Goal: Obtain resource: Obtain resource

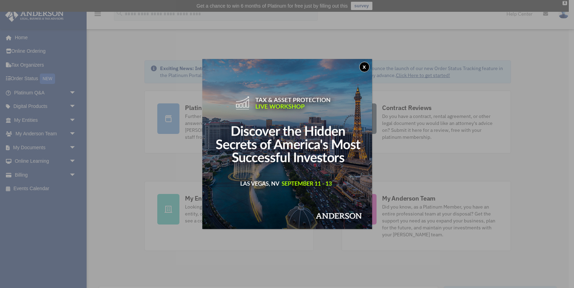
click at [368, 68] on button "x" at bounding box center [365, 67] width 10 height 10
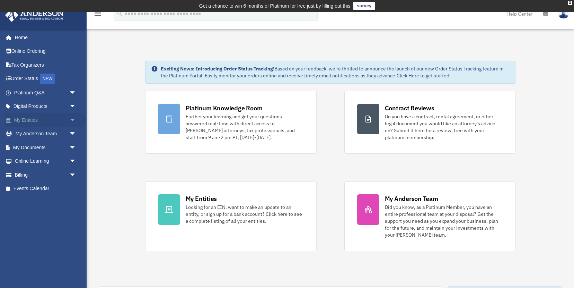
click at [73, 119] on span "arrow_drop_down" at bounding box center [76, 120] width 14 height 14
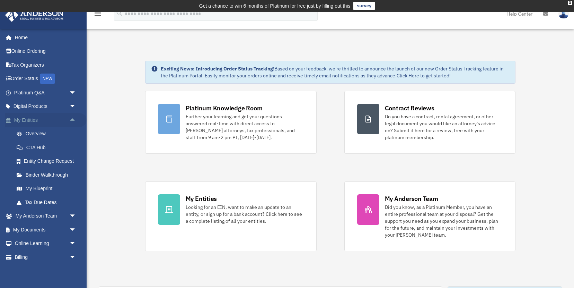
click at [73, 119] on span "arrow_drop_up" at bounding box center [76, 120] width 14 height 14
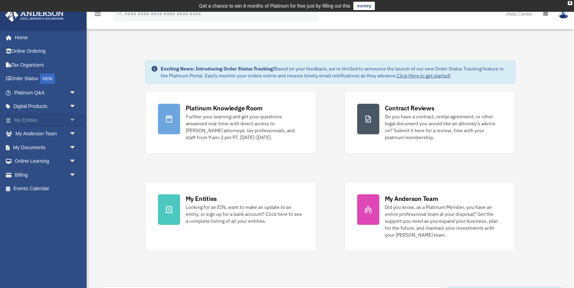
click at [72, 122] on span "arrow_drop_down" at bounding box center [76, 120] width 14 height 14
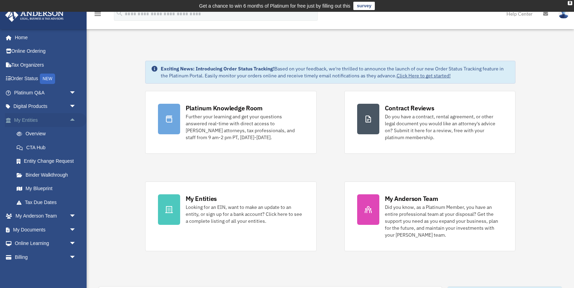
click at [70, 119] on span "arrow_drop_up" at bounding box center [76, 120] width 14 height 14
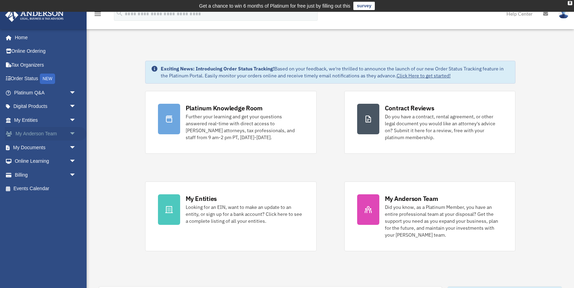
click at [71, 134] on span "arrow_drop_down" at bounding box center [76, 134] width 14 height 14
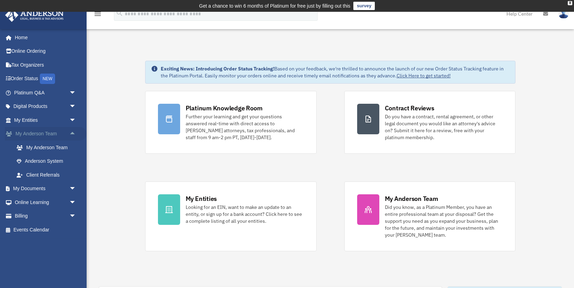
click at [71, 134] on span "arrow_drop_up" at bounding box center [76, 134] width 14 height 14
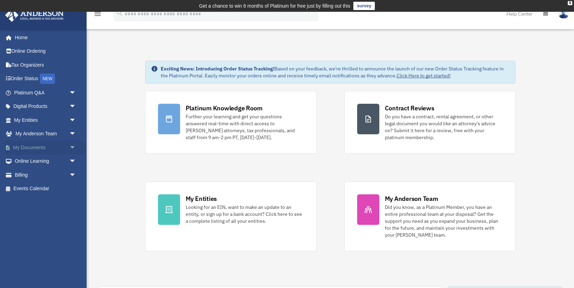
click at [72, 144] on span "arrow_drop_down" at bounding box center [76, 147] width 14 height 14
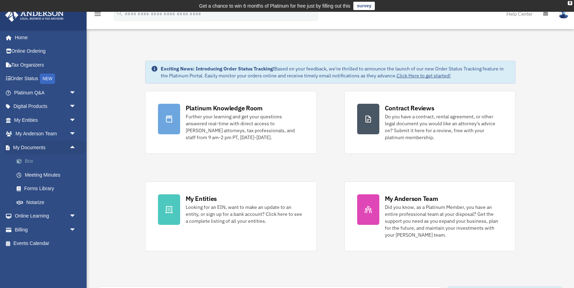
click at [63, 160] on link "Box" at bounding box center [48, 161] width 77 height 14
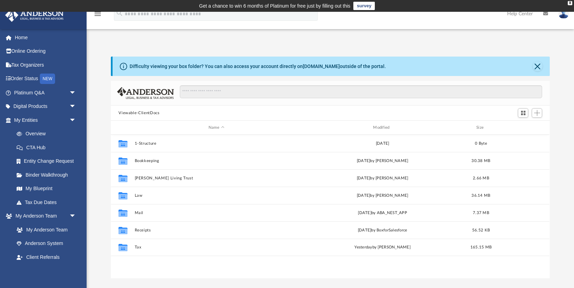
scroll to position [157, 439]
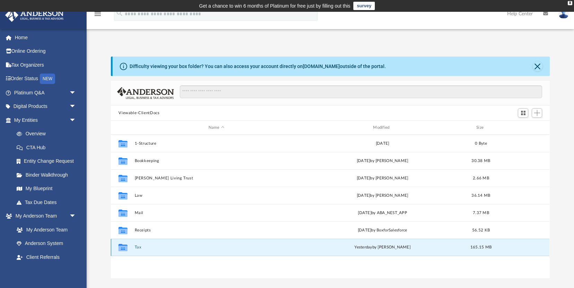
click at [139, 248] on button "Tax" at bounding box center [216, 247] width 163 height 5
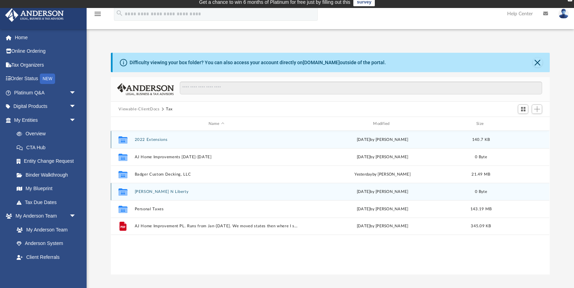
scroll to position [5, 0]
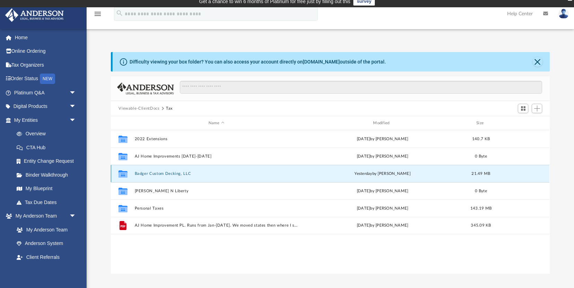
click at [148, 172] on button "Badger Custom Decking, LLC" at bounding box center [216, 173] width 163 height 5
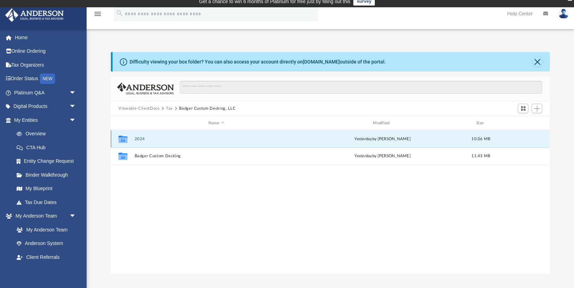
click at [141, 140] on button "2024" at bounding box center [216, 139] width 163 height 5
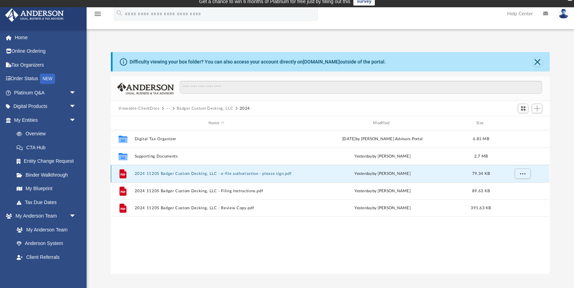
click at [180, 172] on button "2024 1120S Badger Custom Decking, LLC - e-file authorization - please sign.pdf" at bounding box center [216, 173] width 163 height 5
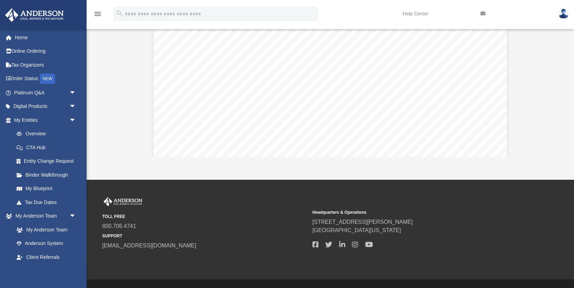
scroll to position [137, 0]
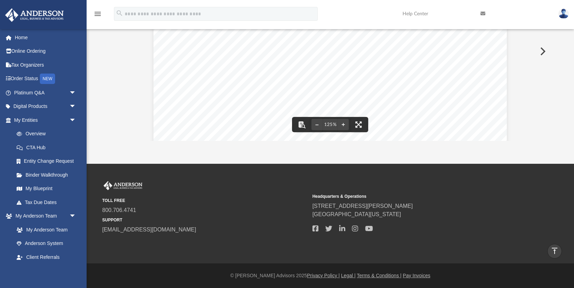
click at [342, 101] on div "For calendar year 2024, or tax year beginning , 2024, ending , 20 410211 12-23-…" at bounding box center [331, 196] width 354 height 458
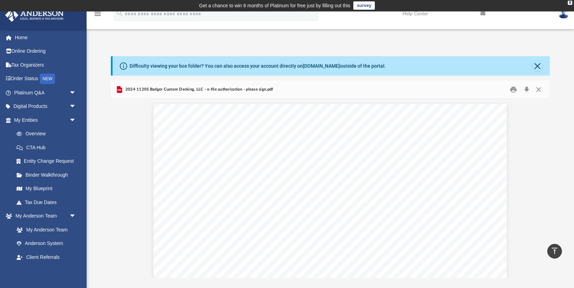
scroll to position [0, 0]
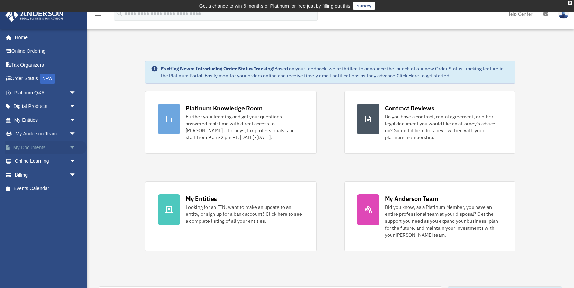
click at [71, 144] on span "arrow_drop_down" at bounding box center [76, 147] width 14 height 14
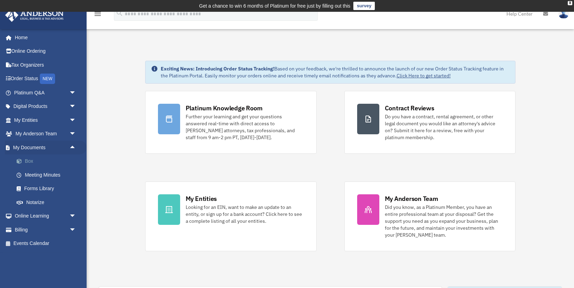
click at [58, 157] on link "Box" at bounding box center [48, 161] width 77 height 14
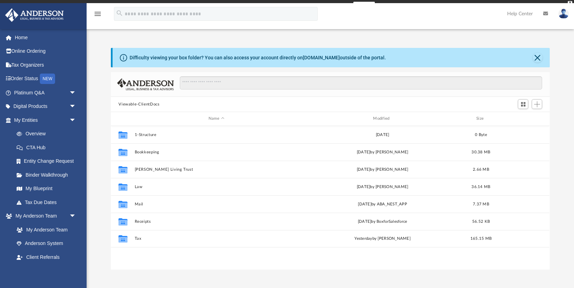
scroll to position [157, 439]
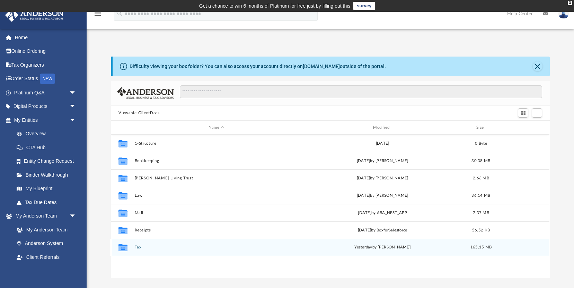
click at [140, 248] on button "Tax" at bounding box center [216, 247] width 163 height 5
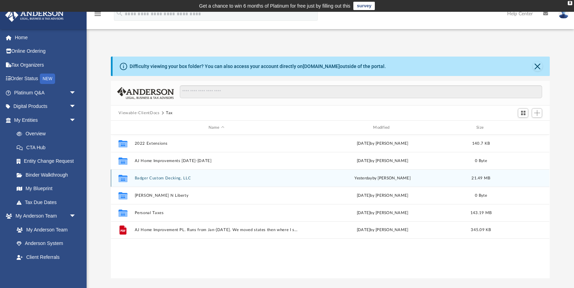
click at [157, 181] on div "Collaborated Folder Badger Custom Decking, LLC yesterday by Jasmine Splunge 21.…" at bounding box center [330, 177] width 439 height 17
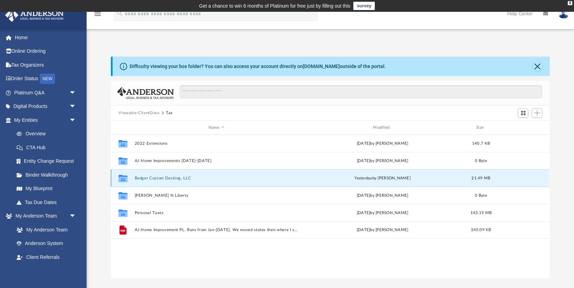
click at [159, 178] on button "Badger Custom Decking, LLC" at bounding box center [216, 178] width 163 height 5
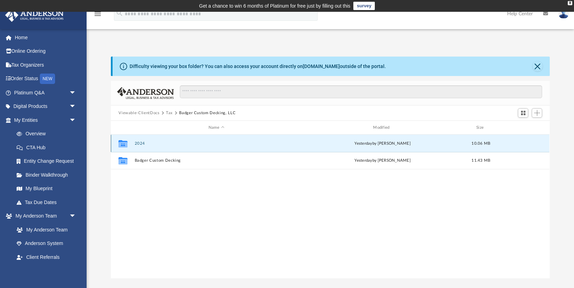
click at [141, 142] on button "2024" at bounding box center [216, 143] width 163 height 5
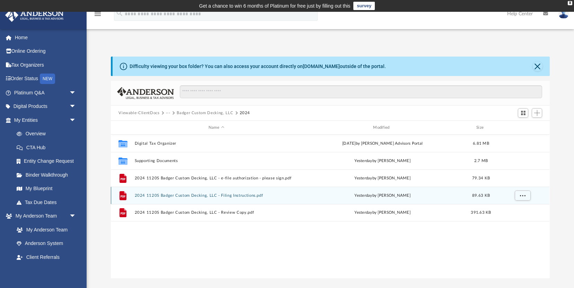
click at [193, 196] on button "2024 1120S Badger Custom Decking, LLC - Filing Instructions.pdf" at bounding box center [216, 195] width 163 height 5
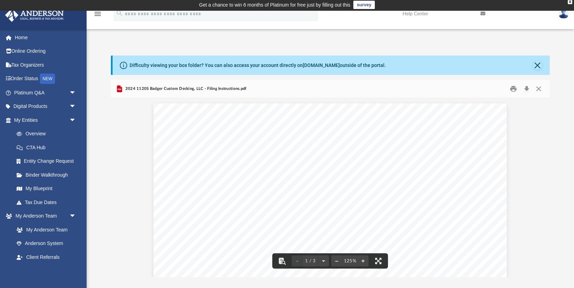
scroll to position [0, 0]
